Goal: Task Accomplishment & Management: Use online tool/utility

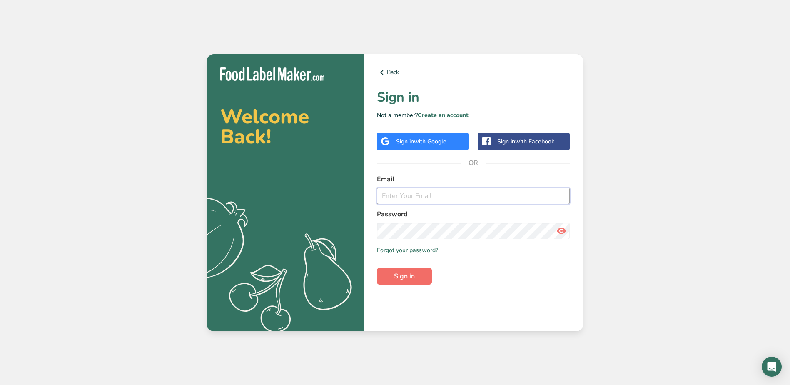
type input "[EMAIL_ADDRESS][DOMAIN_NAME]"
click at [397, 283] on button "Sign in" at bounding box center [404, 276] width 55 height 17
click at [398, 283] on button "Sign in" at bounding box center [404, 276] width 55 height 17
type input "[EMAIL_ADDRESS][DOMAIN_NAME]"
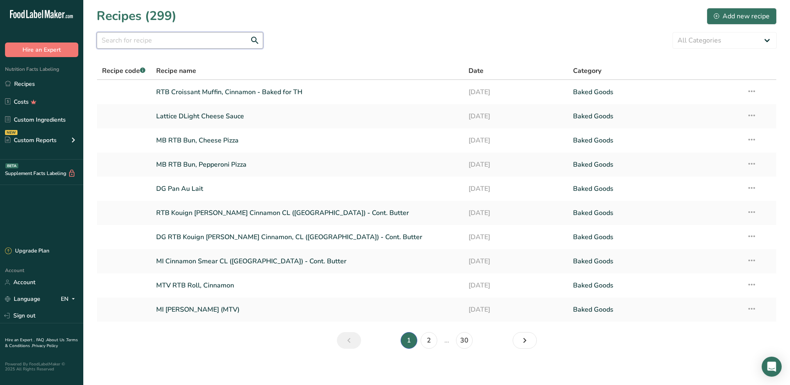
click at [152, 39] on input "text" at bounding box center [180, 40] width 167 height 17
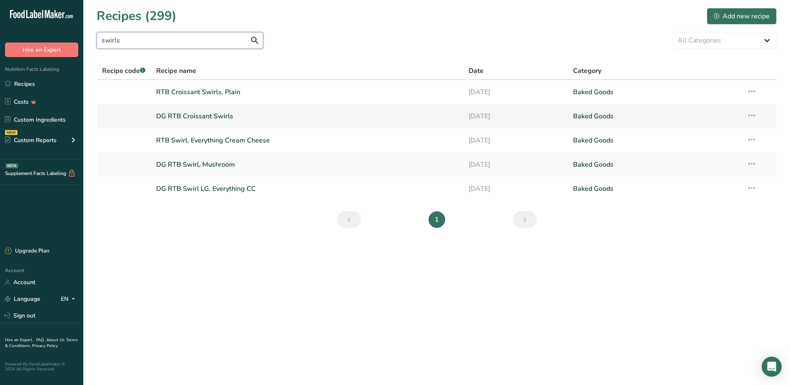
type input "swirls"
click at [191, 118] on link "DG RTB Croissant Swirls" at bounding box center [307, 117] width 303 height 18
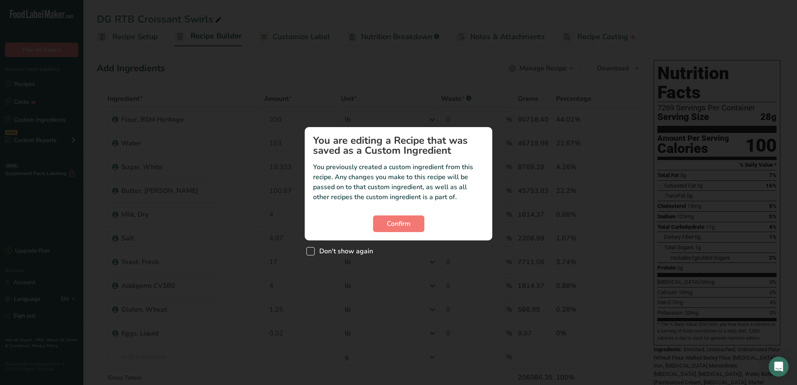
drag, startPoint x: 308, startPoint y: 249, endPoint x: 332, endPoint y: 250, distance: 23.4
click at [309, 249] on span "Custom ingredient modal" at bounding box center [310, 251] width 8 height 8
click at [309, 249] on input "Don't show again" at bounding box center [308, 250] width 5 height 5
checkbox input "true"
click at [389, 227] on span "Confirm" at bounding box center [399, 224] width 24 height 10
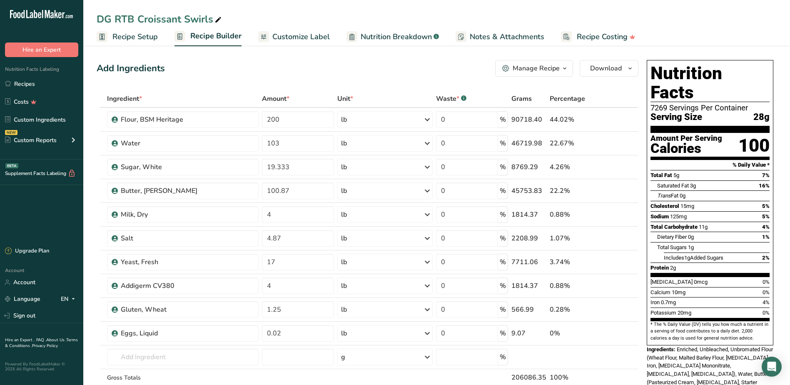
click at [134, 37] on span "Recipe Setup" at bounding box center [135, 36] width 45 height 11
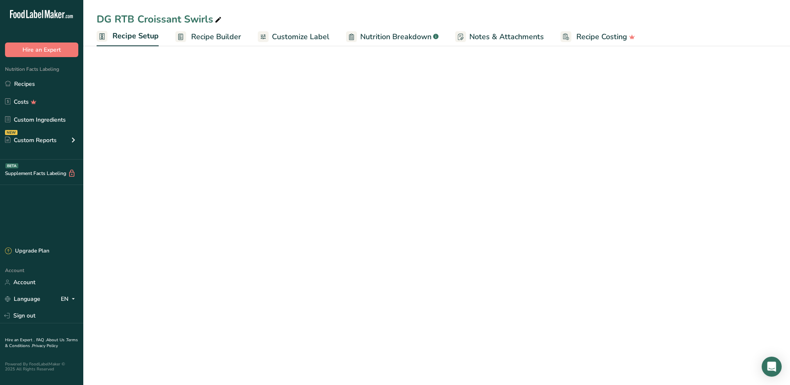
select select "5"
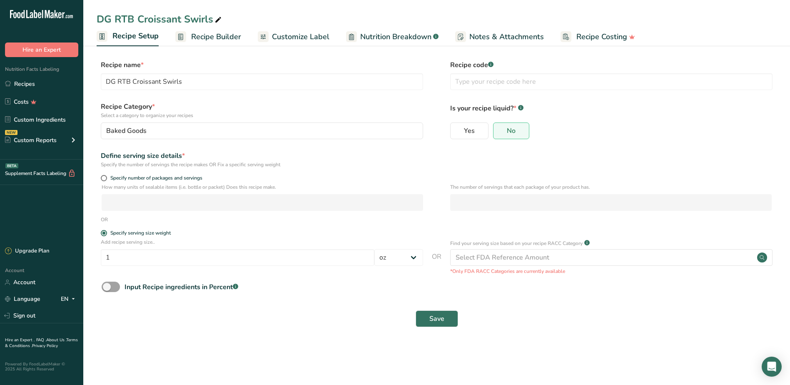
click at [227, 33] on span "Recipe Builder" at bounding box center [216, 36] width 50 height 11
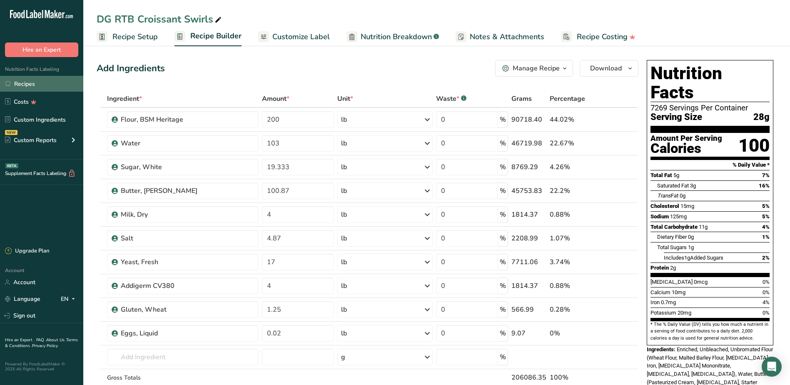
click at [48, 86] on link "Recipes" at bounding box center [41, 84] width 83 height 16
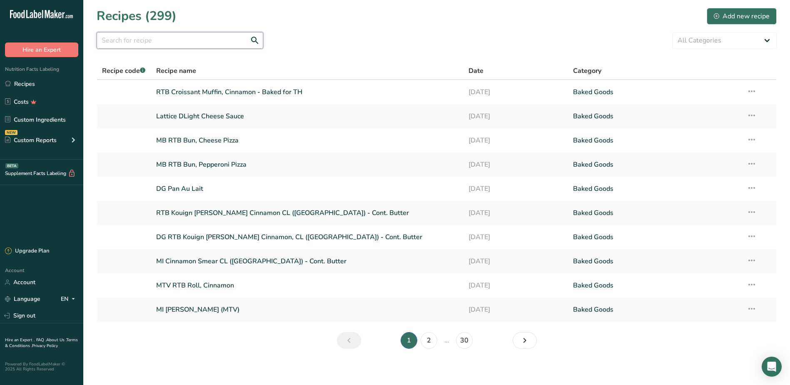
click at [171, 40] on input "text" at bounding box center [180, 40] width 167 height 17
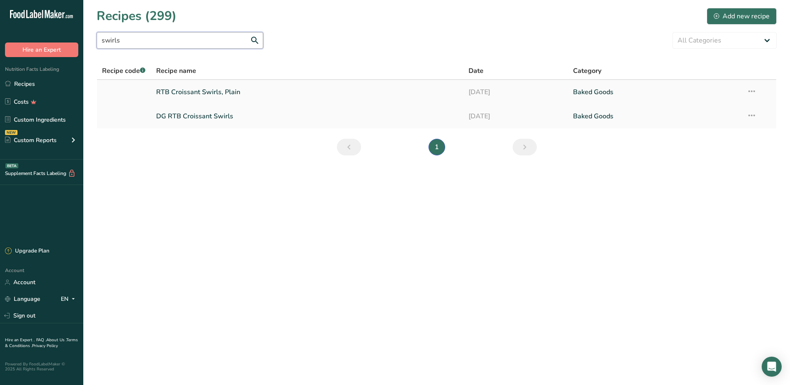
type input "swirls"
click at [198, 93] on link "RTB Croissant Swirls, Plain" at bounding box center [307, 92] width 303 height 18
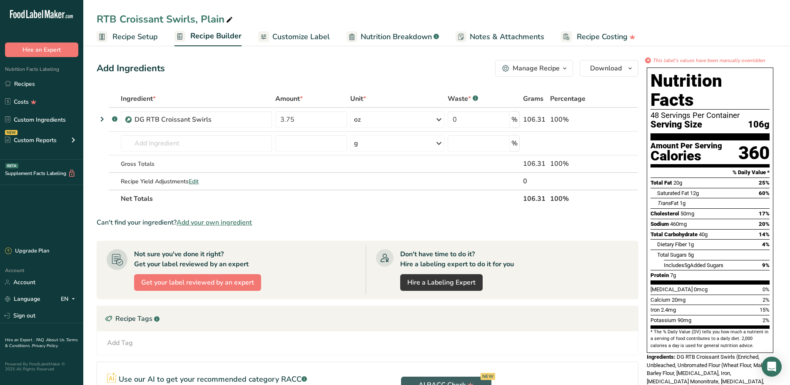
click at [139, 40] on span "Recipe Setup" at bounding box center [135, 36] width 45 height 11
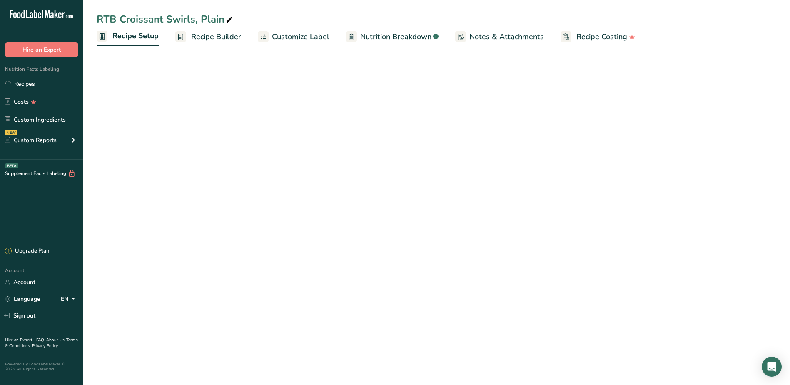
select select "5"
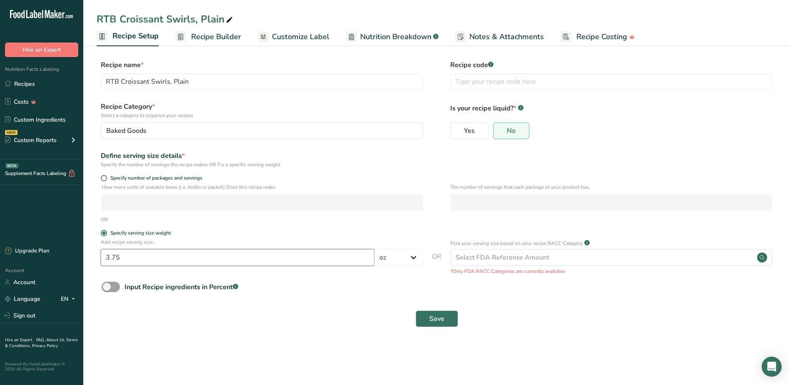
click at [133, 257] on input "3.75" at bounding box center [238, 257] width 274 height 17
type input "3"
type input "5.5"
click at [437, 319] on span "Save" at bounding box center [437, 319] width 15 height 10
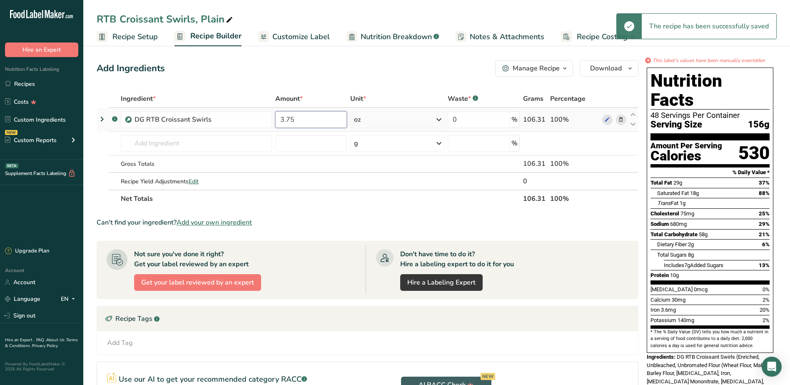
click at [309, 118] on input "3.75" at bounding box center [311, 119] width 72 height 17
type input "3"
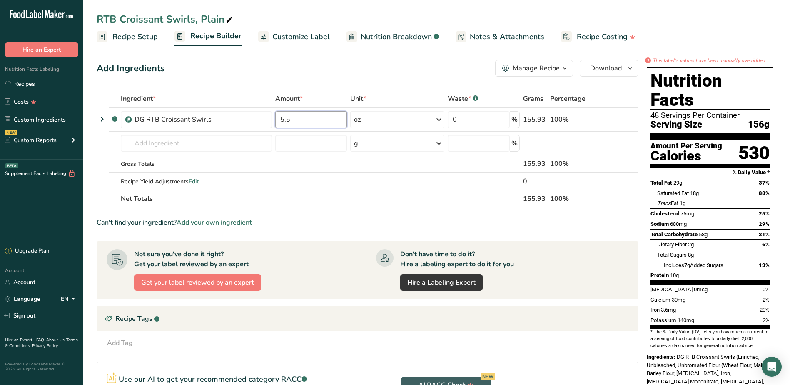
type input "5.5"
click at [339, 213] on section "Ingredient * Amount * Unit * Waste * .a-a{fill:#347362;}.b-a{fill:#fff;} Grams …" at bounding box center [368, 289] width 542 height 399
click at [302, 38] on span "Customize Label" at bounding box center [302, 36] width 58 height 11
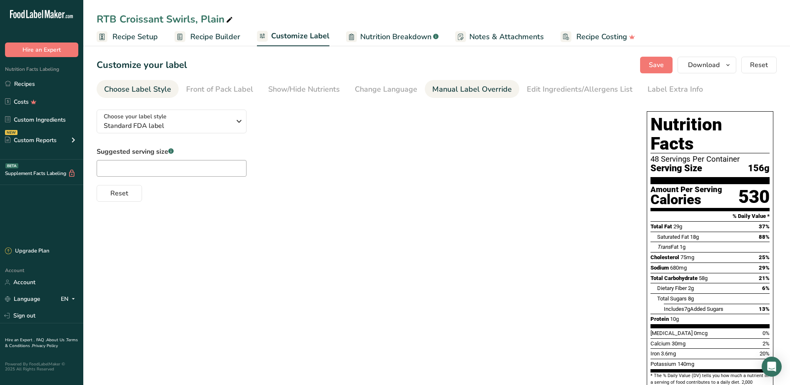
click at [450, 88] on div "Manual Label Override" at bounding box center [473, 89] width 80 height 11
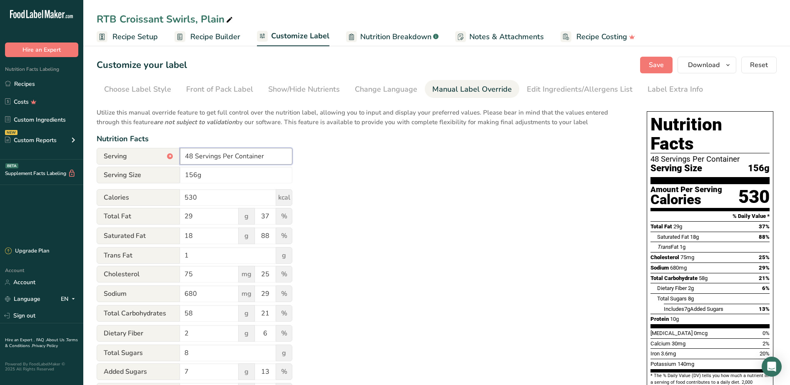
click at [193, 155] on input "48 Servings Per Container" at bounding box center [236, 156] width 113 height 17
type input "40 Servings Per Container"
click at [388, 144] on div "Nutrition Facts" at bounding box center [364, 138] width 534 height 11
click at [654, 67] on span "Save" at bounding box center [656, 65] width 15 height 10
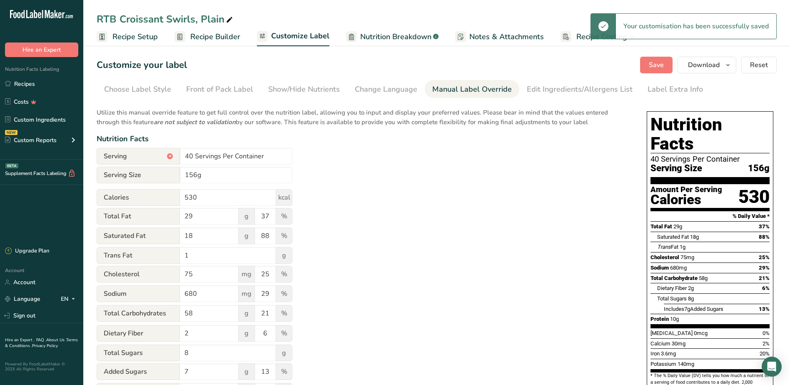
click at [623, 65] on div "Customize your label Save Download Choose what to show on your downloaded label…" at bounding box center [437, 65] width 680 height 17
